Goal: Task Accomplishment & Management: Use online tool/utility

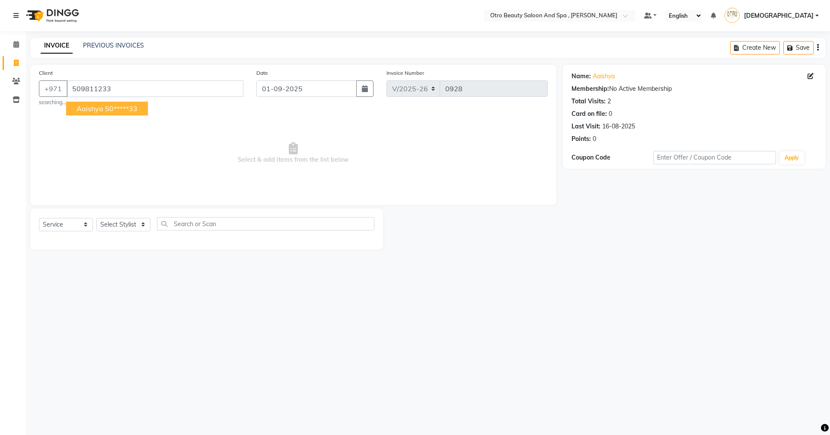
select select "8622"
select select "service"
click at [123, 113] on button "aaishya 50*****33" at bounding box center [107, 109] width 82 height 14
type input "50*****33"
click at [144, 223] on select "Select Stylist [PERSON_NAME] [PERSON_NAME] Hera Karuna [PERSON_NAME] Mamita [PE…" at bounding box center [123, 224] width 54 height 13
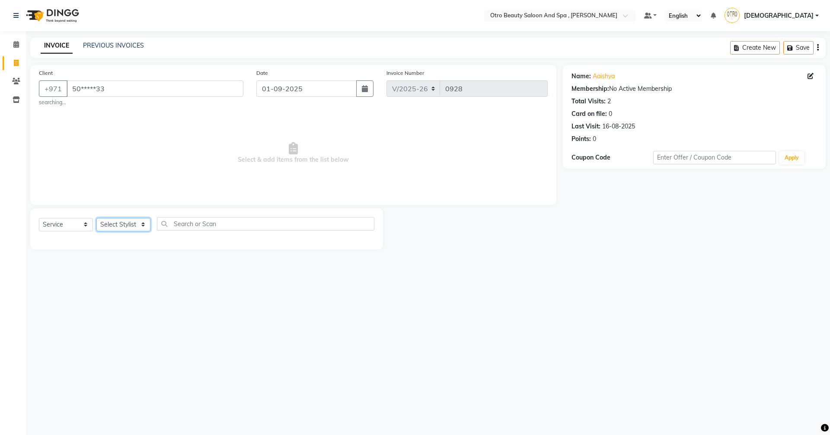
select select "86184"
click at [96, 218] on select "Select Stylist [PERSON_NAME] [PERSON_NAME] Hera Karuna [PERSON_NAME] Mamita [PE…" at bounding box center [123, 224] width 54 height 13
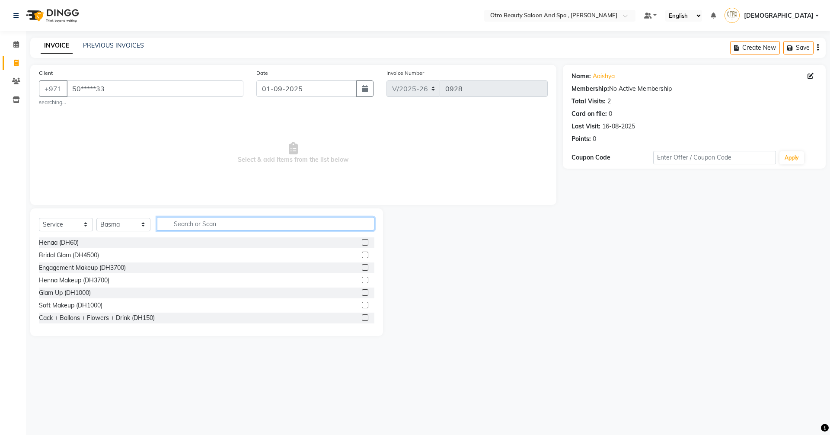
click at [191, 223] on input "text" at bounding box center [265, 223] width 217 height 13
type input "mani"
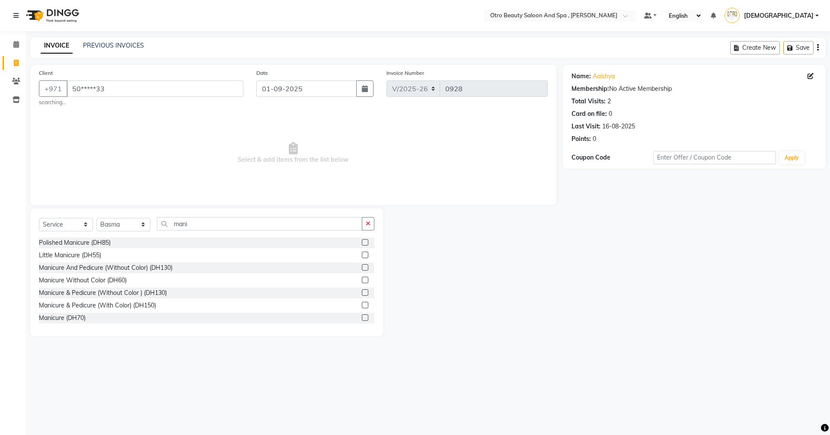
click at [362, 293] on label at bounding box center [365, 292] width 6 height 6
click at [362, 293] on input "checkbox" at bounding box center [365, 293] width 6 height 6
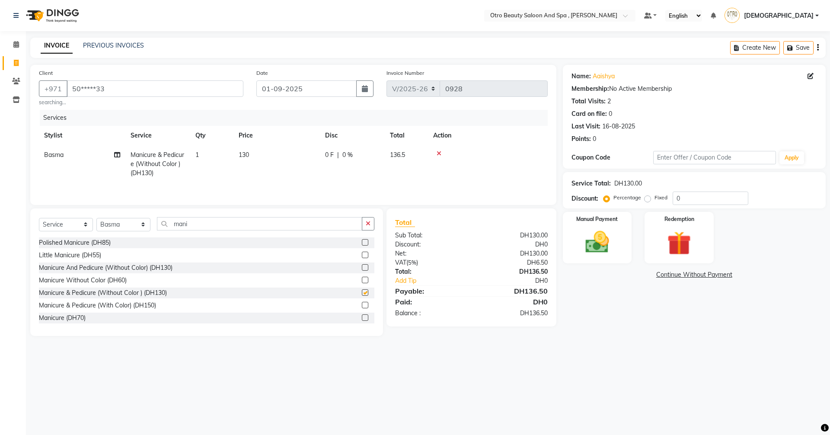
checkbox input "false"
click at [121, 156] on td "Basma" at bounding box center [82, 164] width 86 height 38
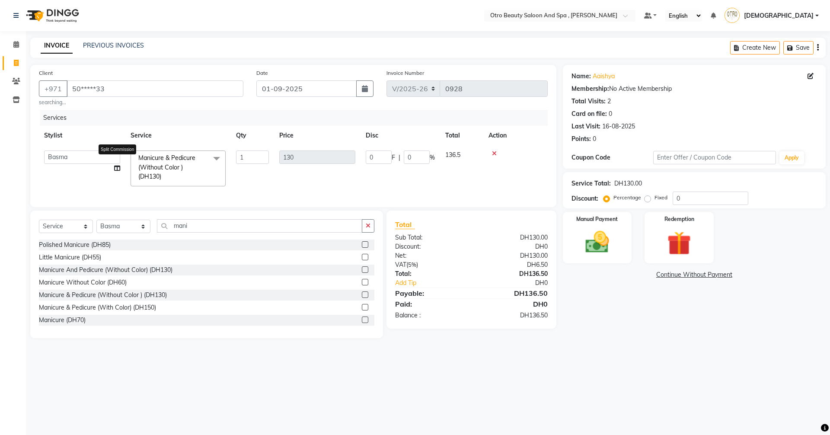
click at [117, 171] on icon at bounding box center [117, 168] width 6 height 6
select select "86184"
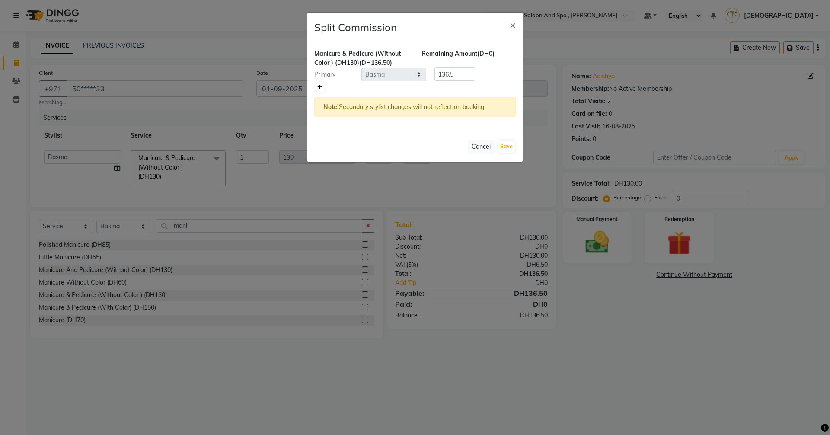
click at [321, 88] on icon at bounding box center [319, 87] width 5 height 5
type input "68.25"
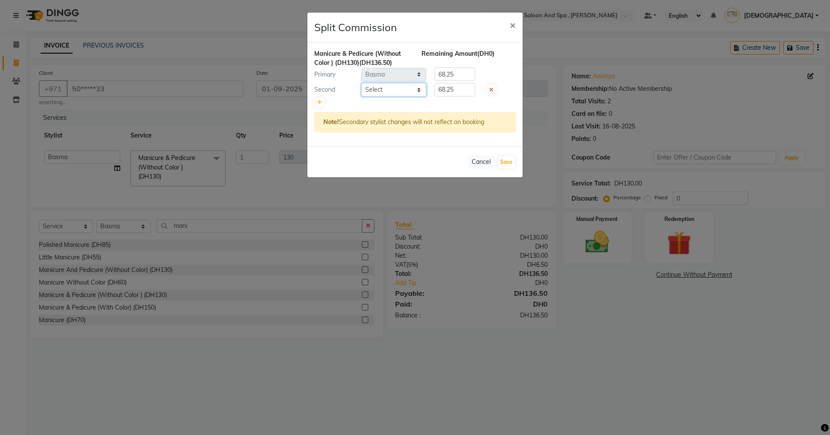
click at [419, 89] on select "Select [PERSON_NAME] [PERSON_NAME] Hera Karuna [PERSON_NAME] Mamita [PERSON_NAM…" at bounding box center [393, 89] width 65 height 13
select select "86535"
click at [361, 83] on select "Select [PERSON_NAME] [PERSON_NAME] Hera Karuna [PERSON_NAME] Mamita [PERSON_NAM…" at bounding box center [393, 89] width 65 height 13
click at [507, 160] on button "Save" at bounding box center [506, 162] width 17 height 12
select select "Select"
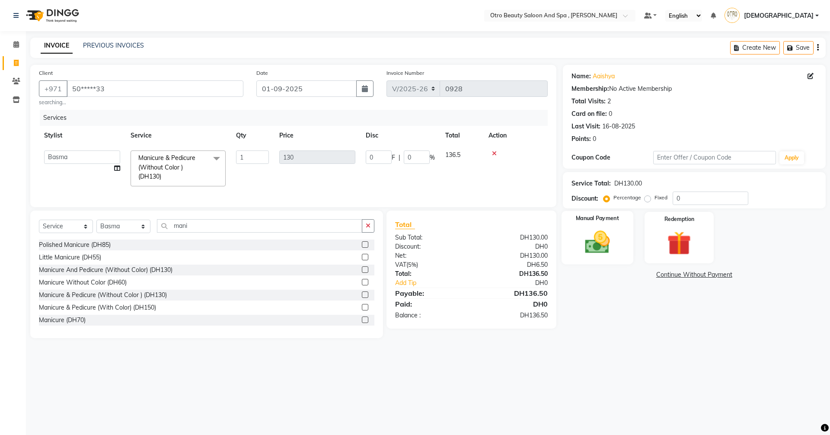
click at [605, 244] on img at bounding box center [597, 242] width 40 height 29
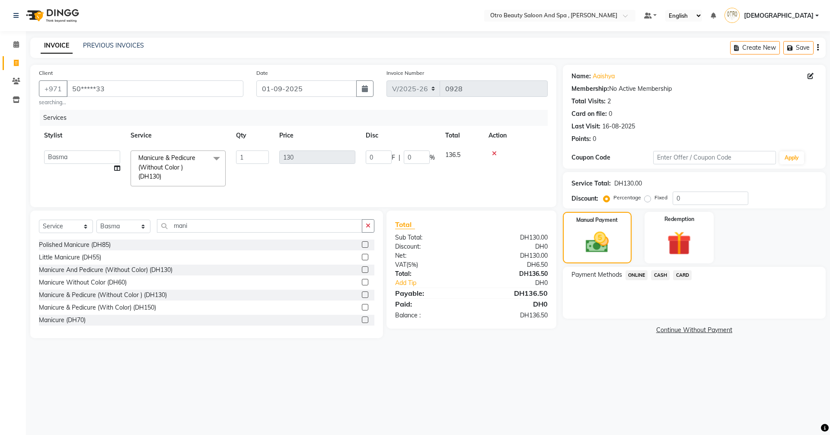
click at [684, 274] on span "CARD" at bounding box center [682, 275] width 19 height 10
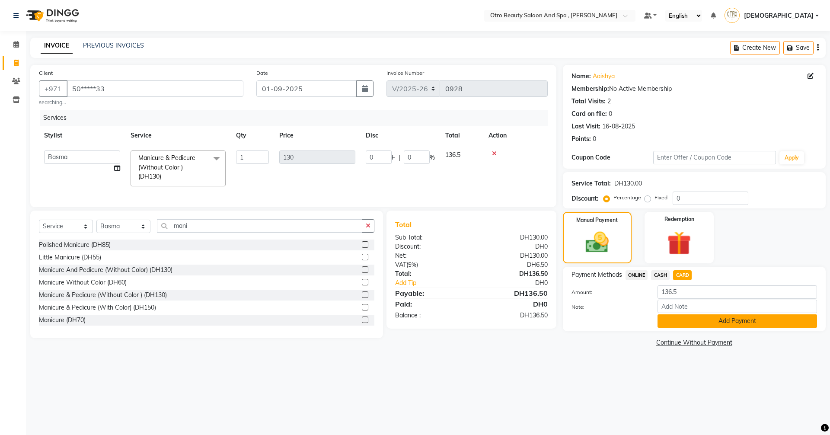
click at [724, 324] on button "Add Payment" at bounding box center [736, 320] width 159 height 13
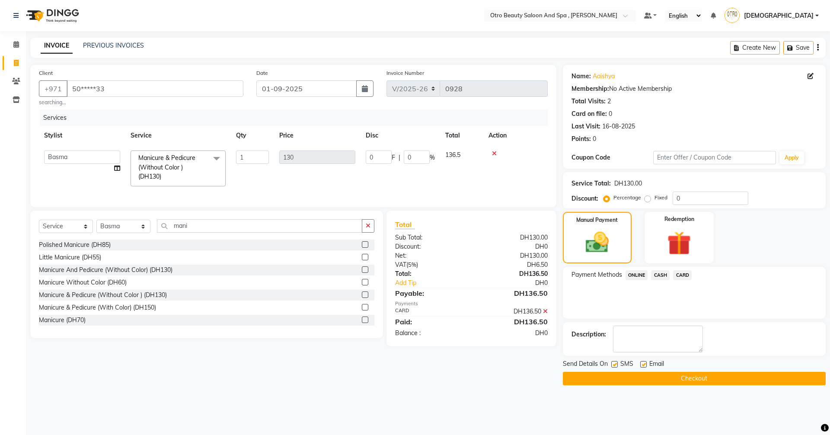
click at [716, 382] on button "Checkout" at bounding box center [694, 378] width 263 height 13
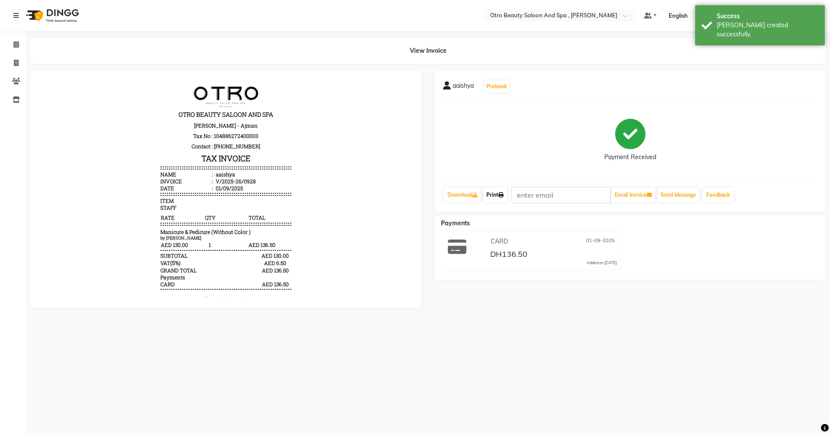
click at [497, 197] on link "Print" at bounding box center [495, 195] width 24 height 15
